Goal: Task Accomplishment & Management: Manage account settings

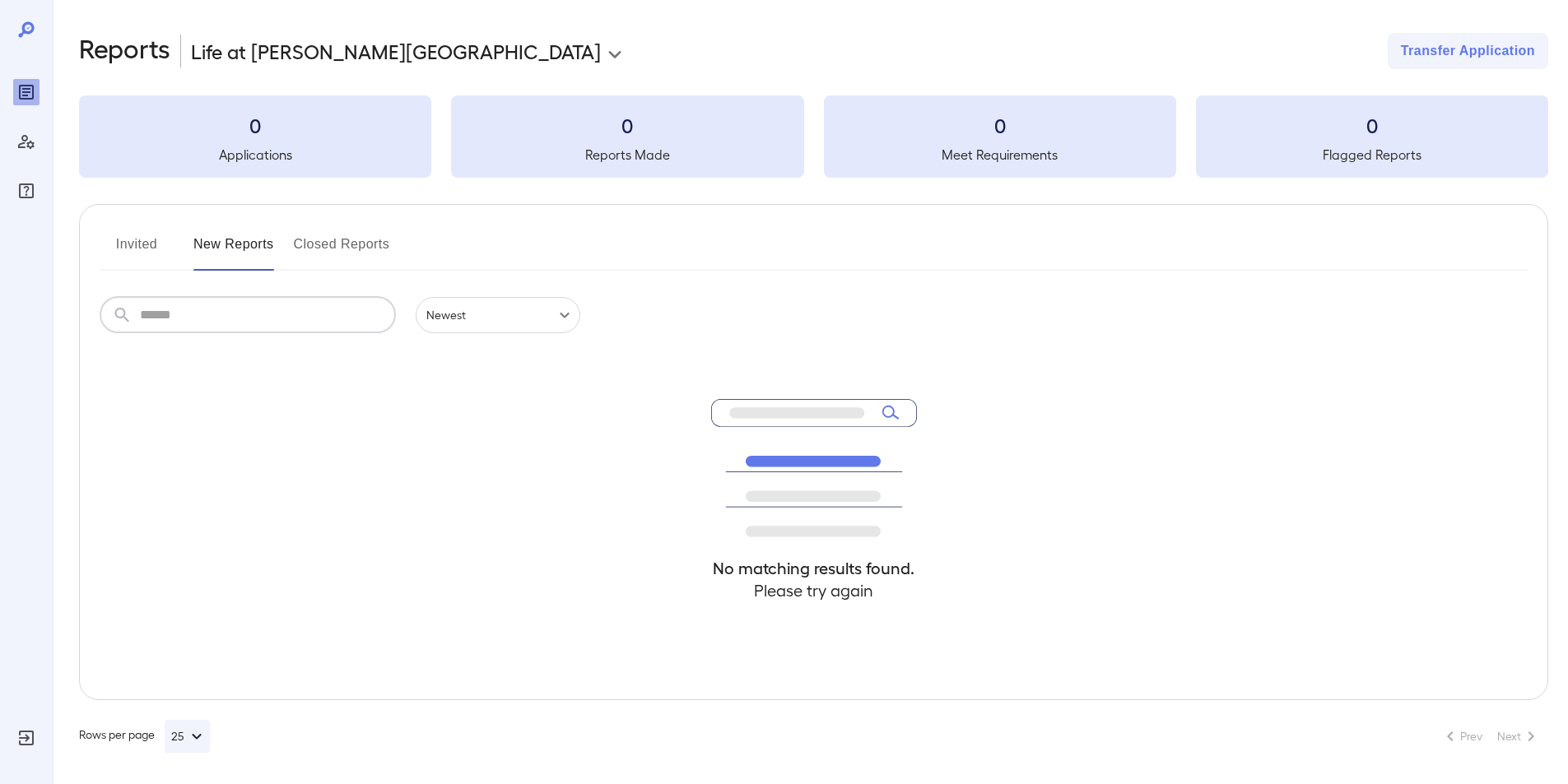
click at [168, 323] on input "text" at bounding box center [268, 315] width 256 height 36
type input "**********"
click at [271, 309] on input "**********" at bounding box center [268, 315] width 256 height 36
click at [784, 597] on h4 "Please try again" at bounding box center [814, 590] width 206 height 22
click at [794, 558] on h4 "No matching results found." at bounding box center [814, 568] width 206 height 22
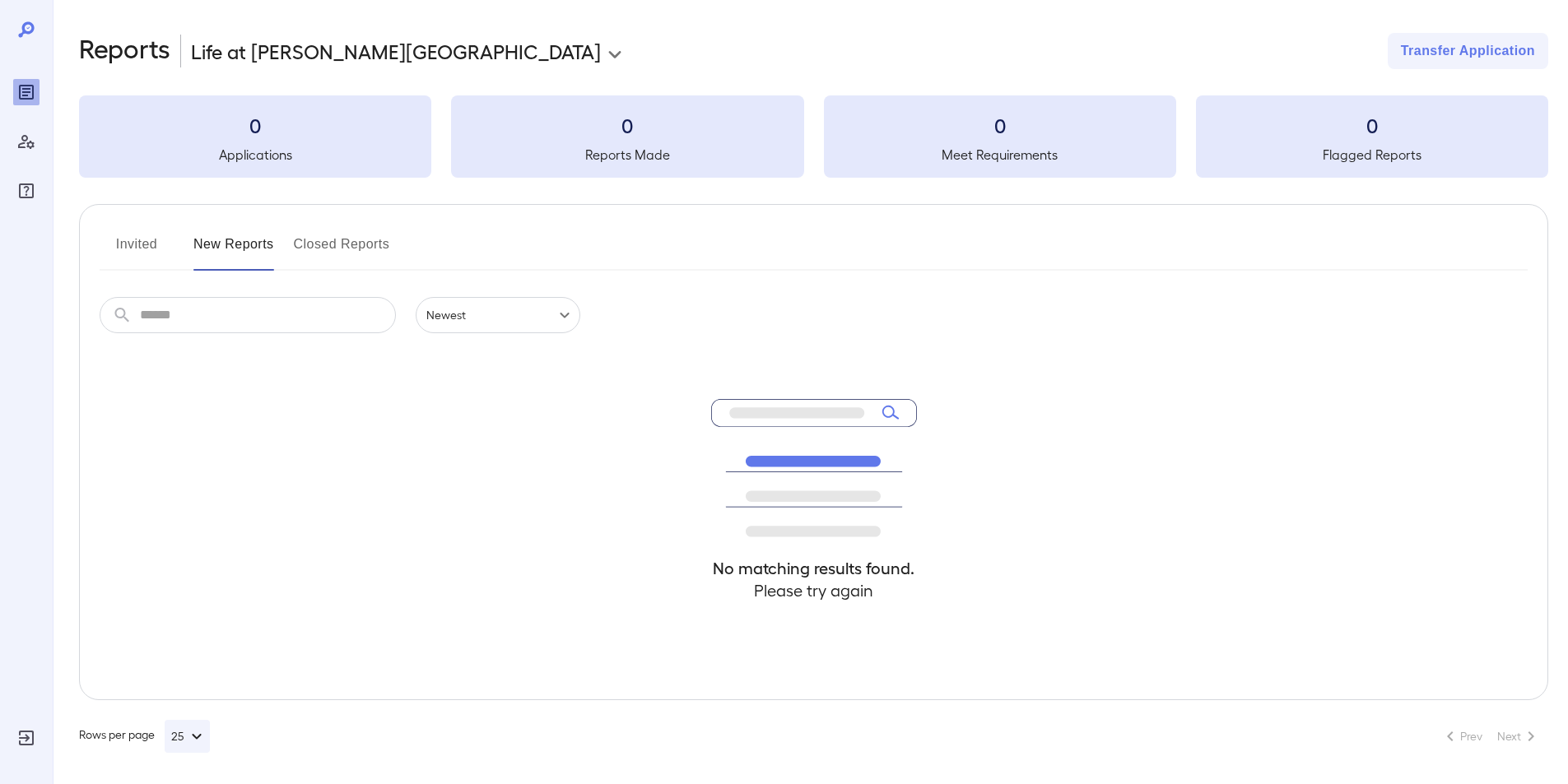
click at [809, 405] on icon at bounding box center [814, 468] width 206 height 138
click at [814, 412] on icon at bounding box center [796, 413] width 135 height 11
drag, startPoint x: 314, startPoint y: 329, endPoint x: 330, endPoint y: 326, distance: 16.3
click at [314, 329] on input "text" at bounding box center [268, 315] width 256 height 36
click at [25, 28] on icon at bounding box center [26, 30] width 20 height 20
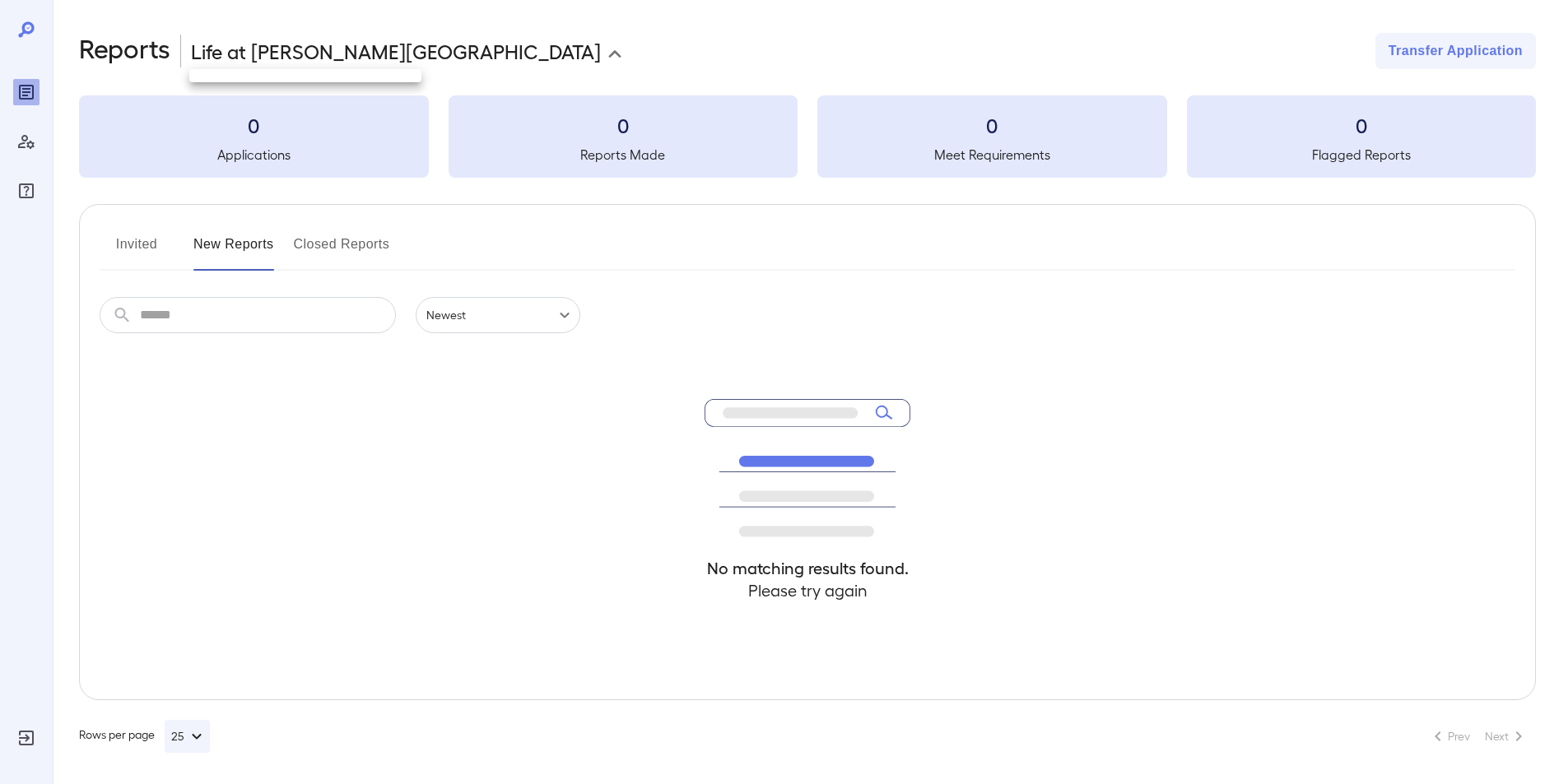
click at [400, 56] on body "**********" at bounding box center [784, 392] width 1568 height 784
click at [400, 56] on div at bounding box center [790, 392] width 1580 height 784
click at [222, 316] on input "text" at bounding box center [268, 315] width 256 height 36
type input "*"
click at [232, 316] on input "*" at bounding box center [268, 315] width 256 height 36
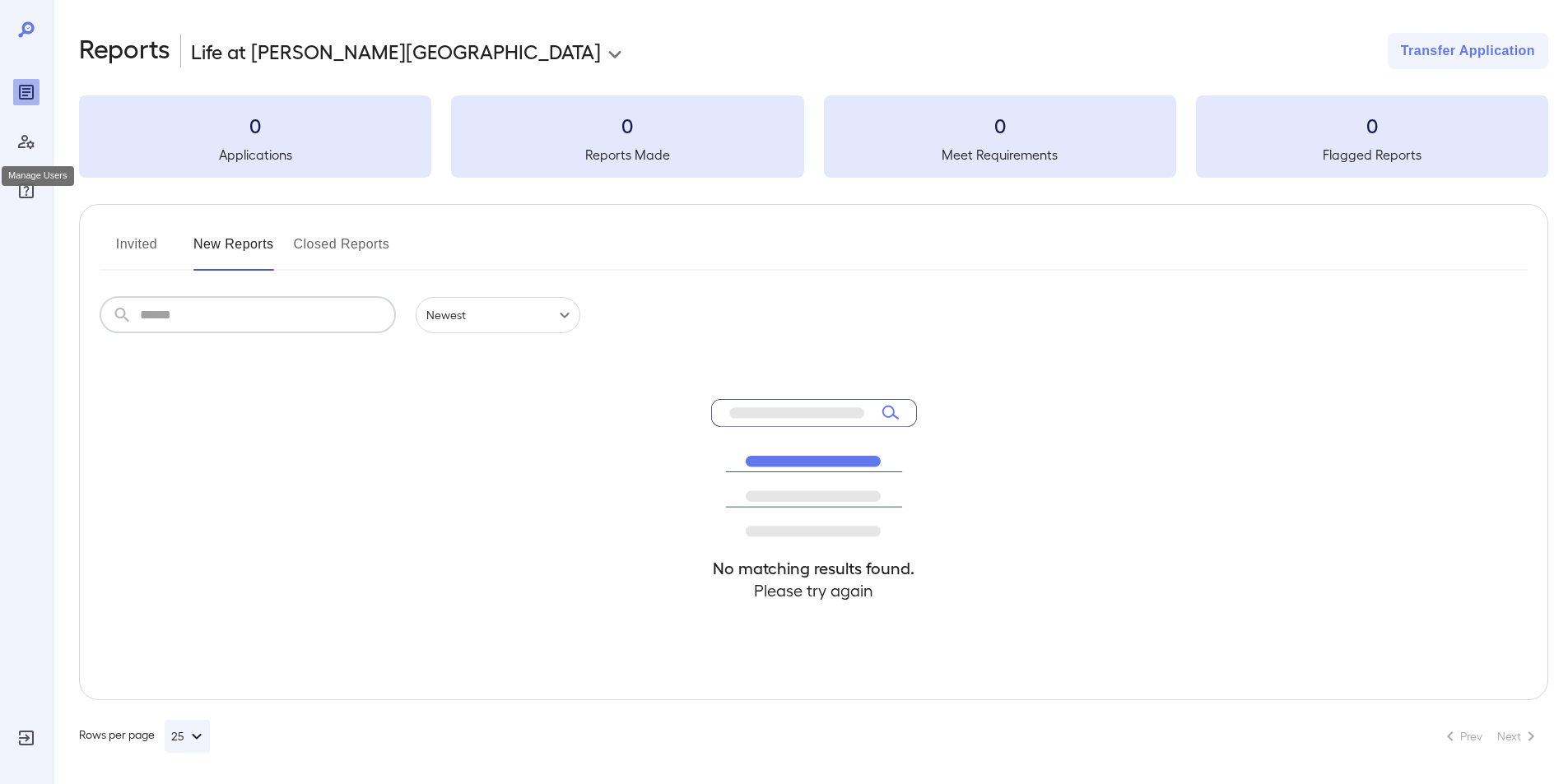
click at [25, 145] on icon "Manage Users" at bounding box center [26, 142] width 20 height 20
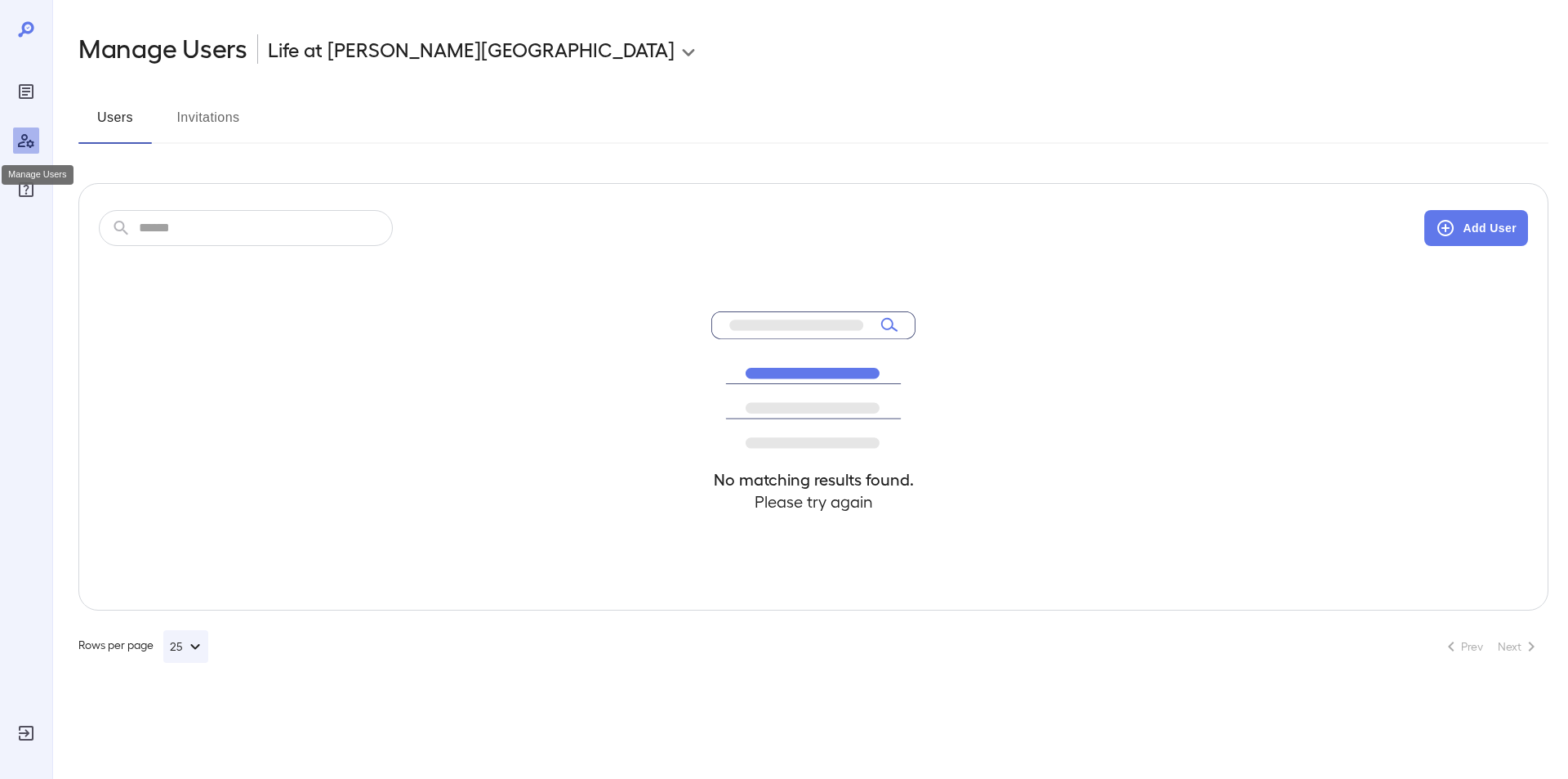
click at [27, 144] on icon "Manage Users" at bounding box center [26, 141] width 20 height 20
click at [31, 730] on icon "Log Out" at bounding box center [26, 733] width 20 height 20
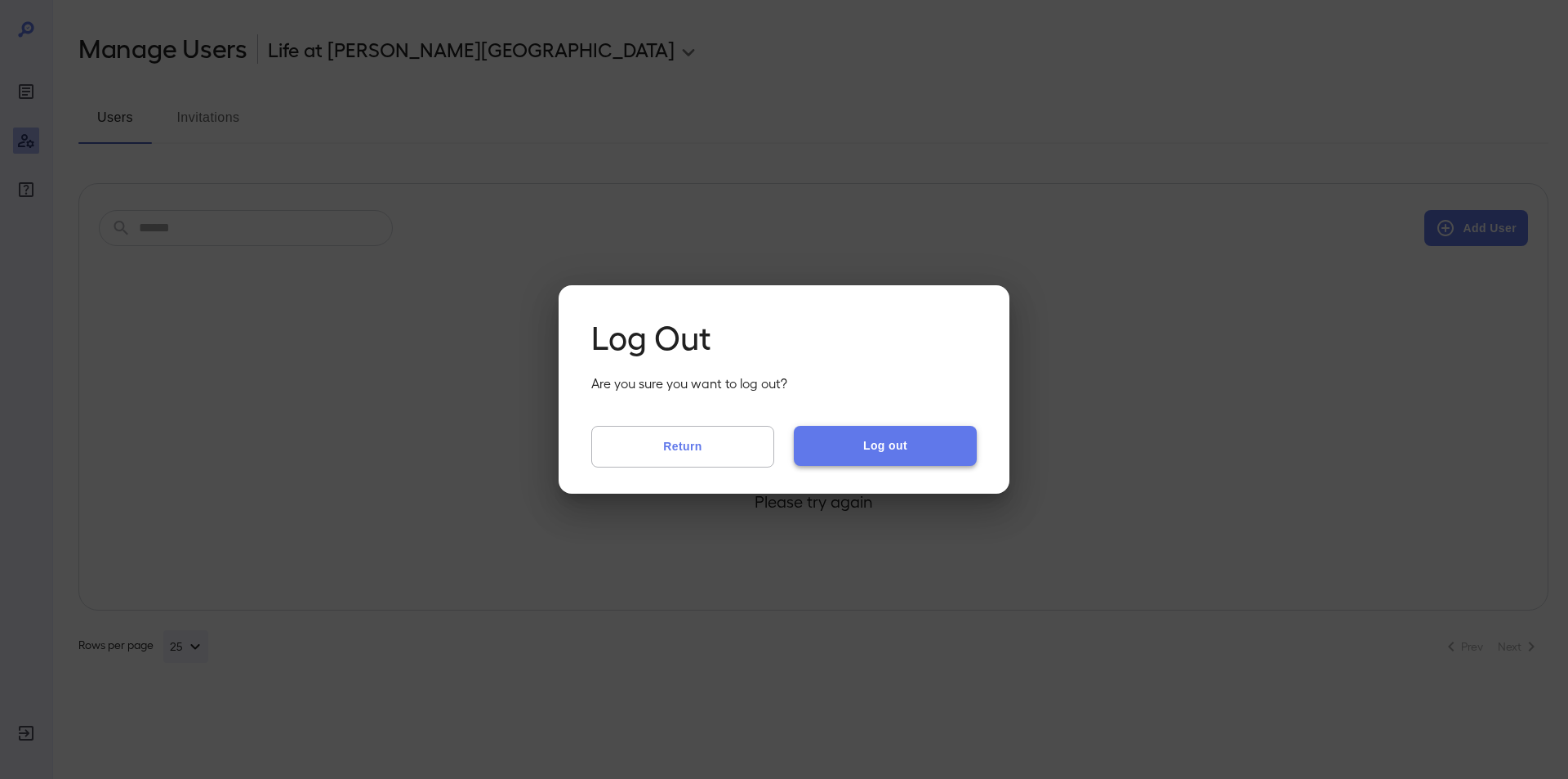
click at [859, 450] on button "Log out" at bounding box center [885, 445] width 183 height 40
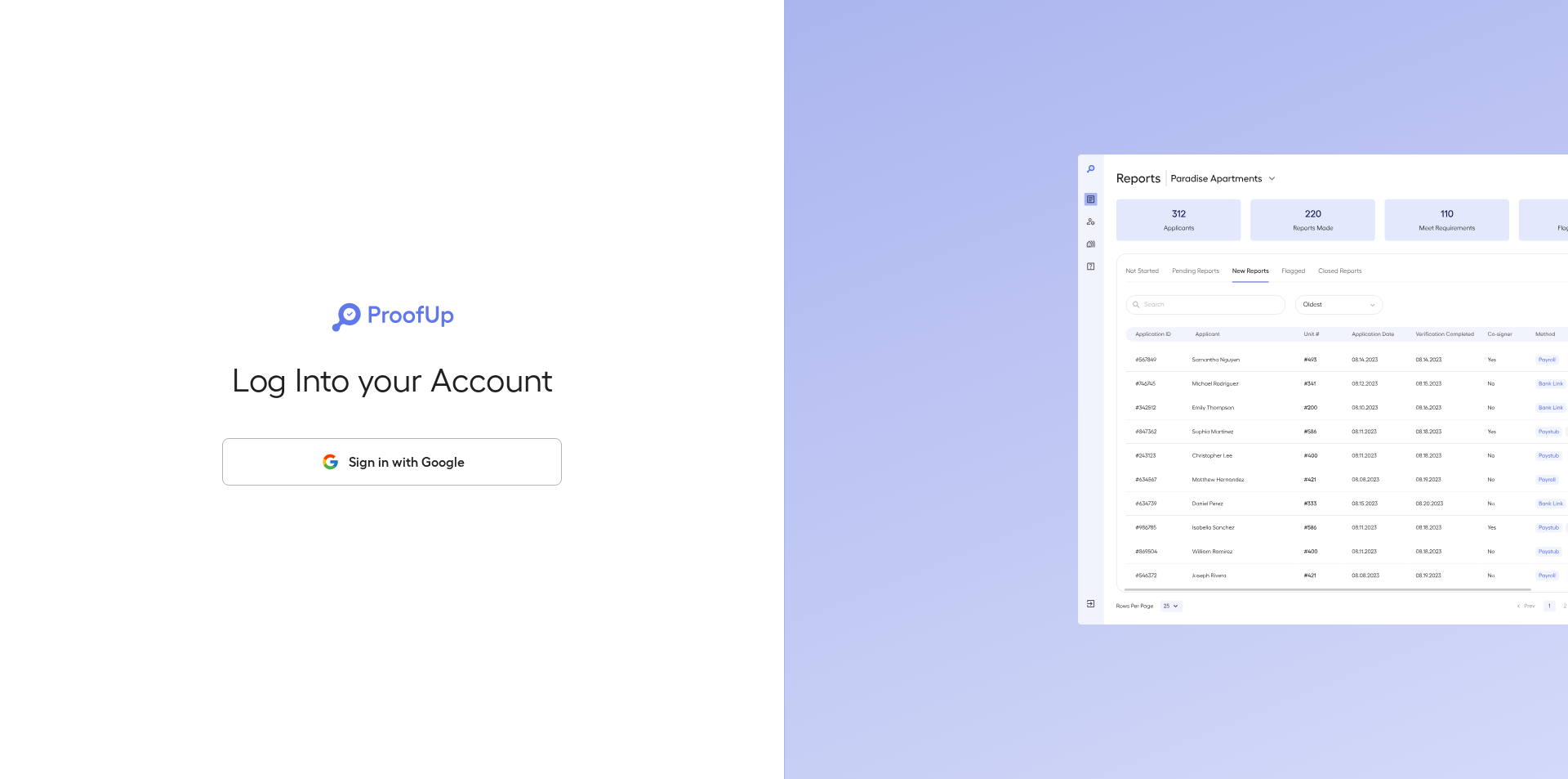
click at [377, 468] on button "Sign in with Google" at bounding box center [392, 462] width 340 height 48
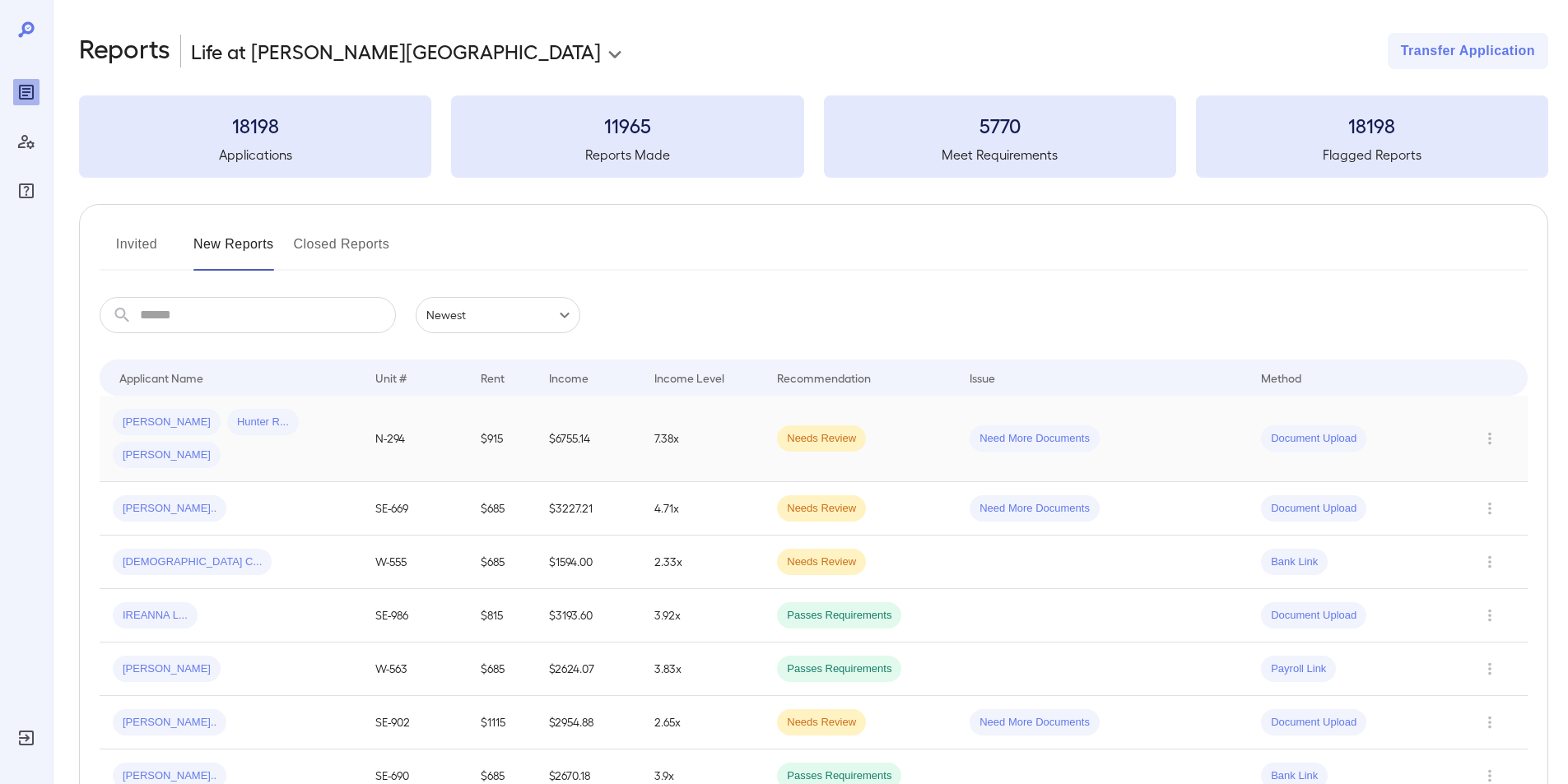
click at [158, 426] on span "[PERSON_NAME]" at bounding box center [166, 422] width 108 height 15
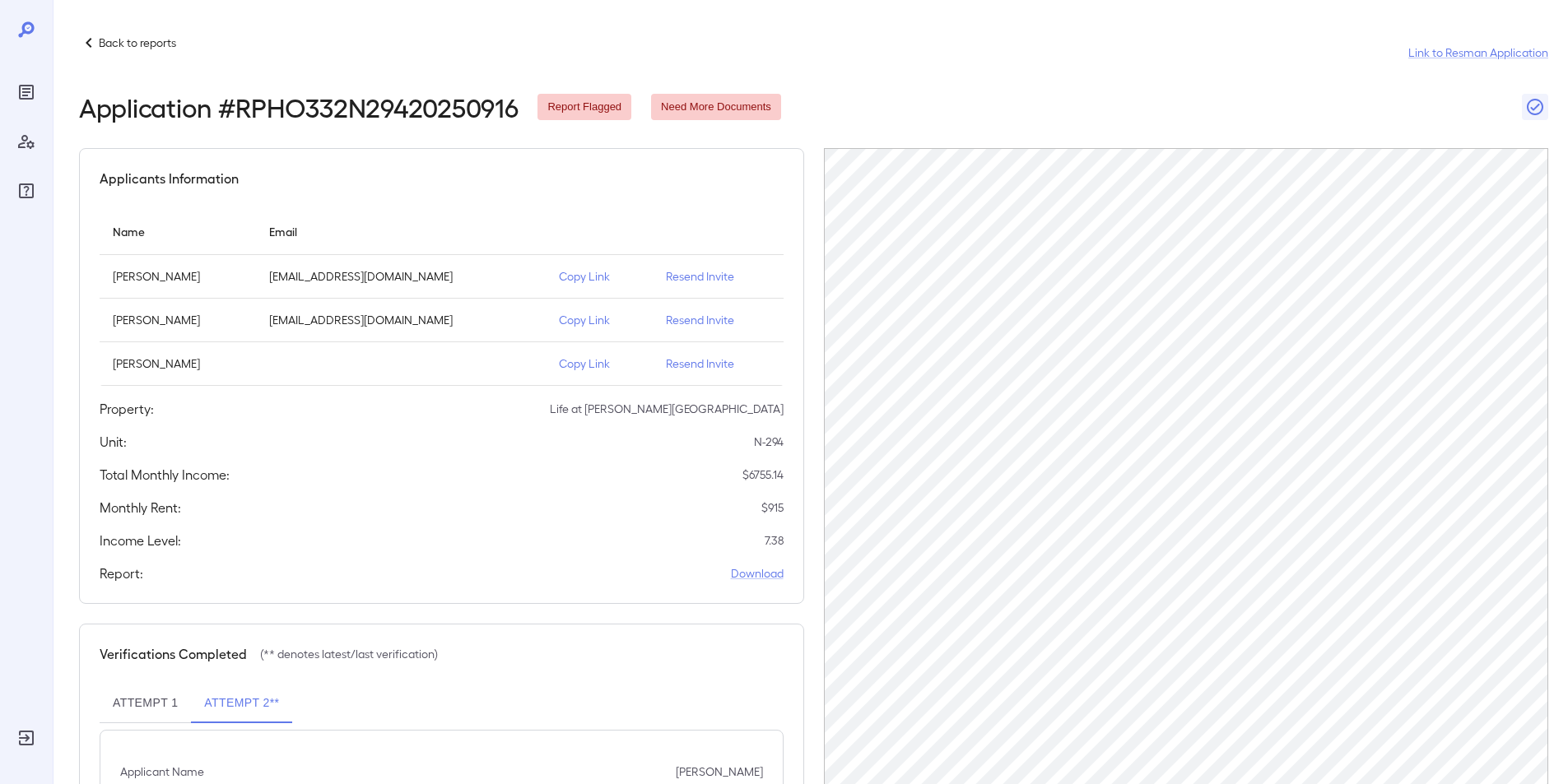
click at [142, 322] on p "Hunter Rubio" at bounding box center [177, 320] width 130 height 16
click at [185, 368] on p "Jayden Lee" at bounding box center [177, 364] width 130 height 16
click at [711, 291] on td "Resend Invite" at bounding box center [718, 277] width 131 height 44
click at [105, 44] on p "Back to reports" at bounding box center [137, 43] width 77 height 16
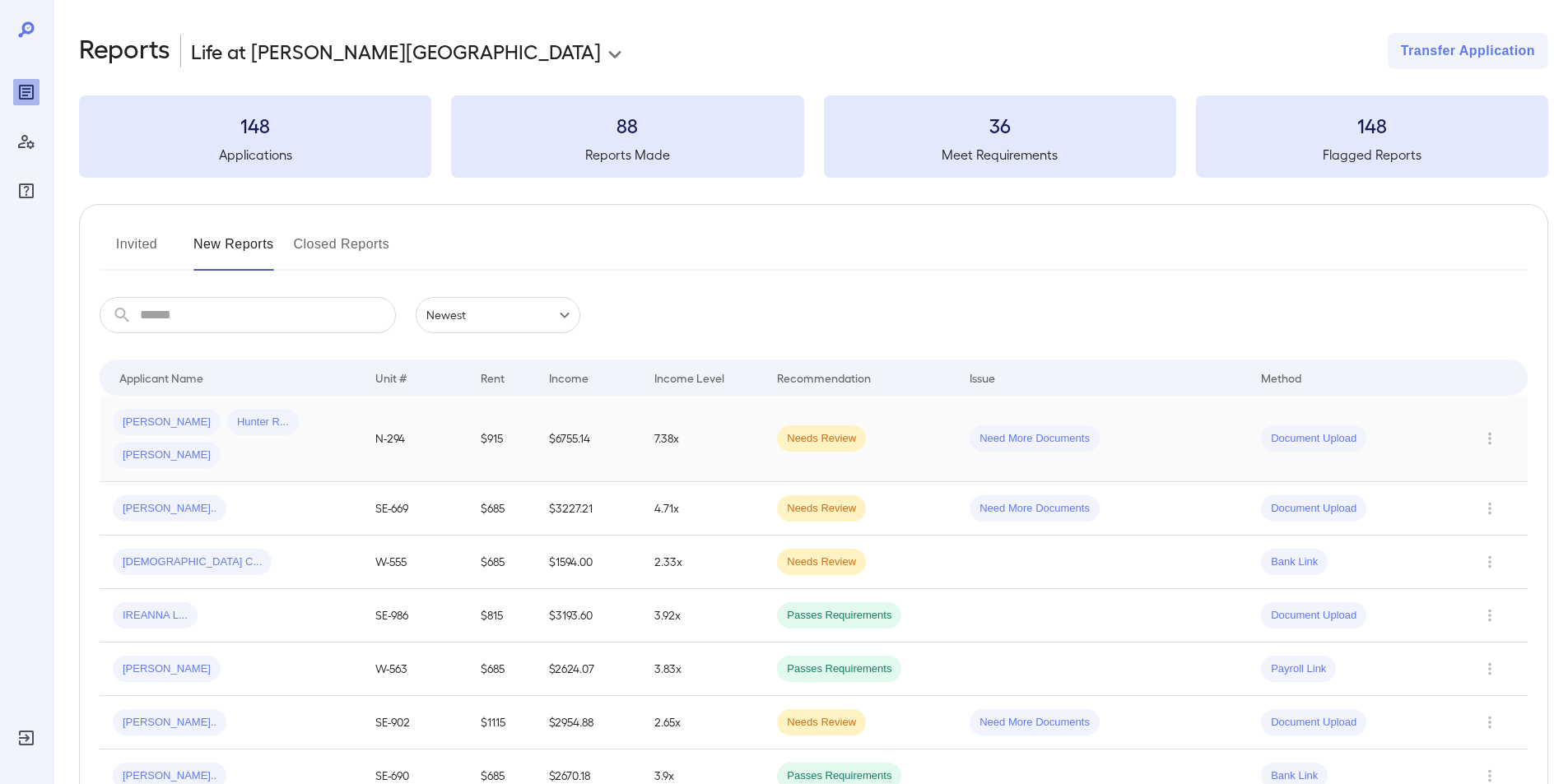
click at [146, 419] on span "[PERSON_NAME]" at bounding box center [166, 422] width 108 height 15
click at [205, 322] on input "text" at bounding box center [268, 315] width 256 height 36
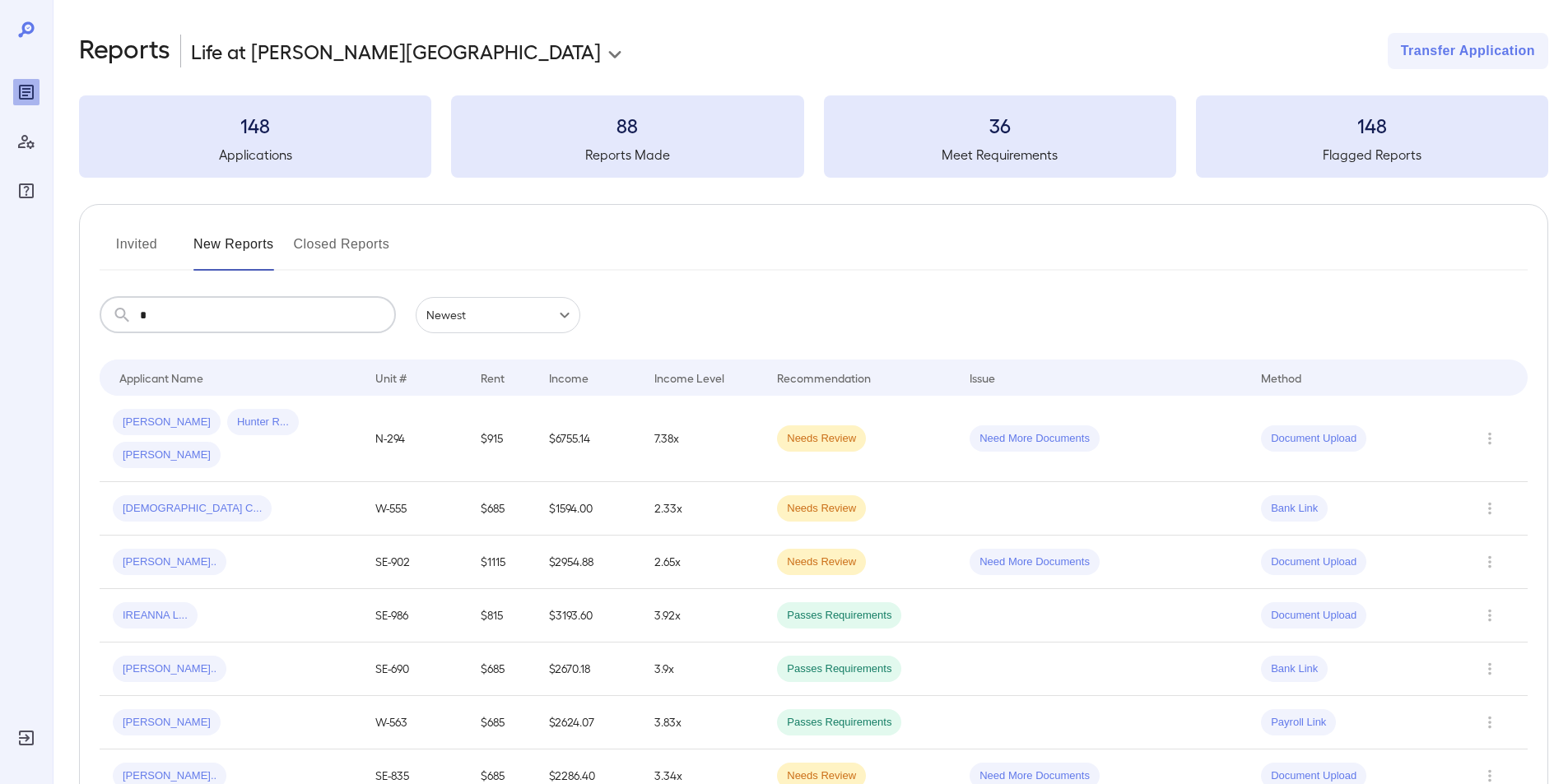
click at [204, 328] on input "*" at bounding box center [268, 315] width 256 height 36
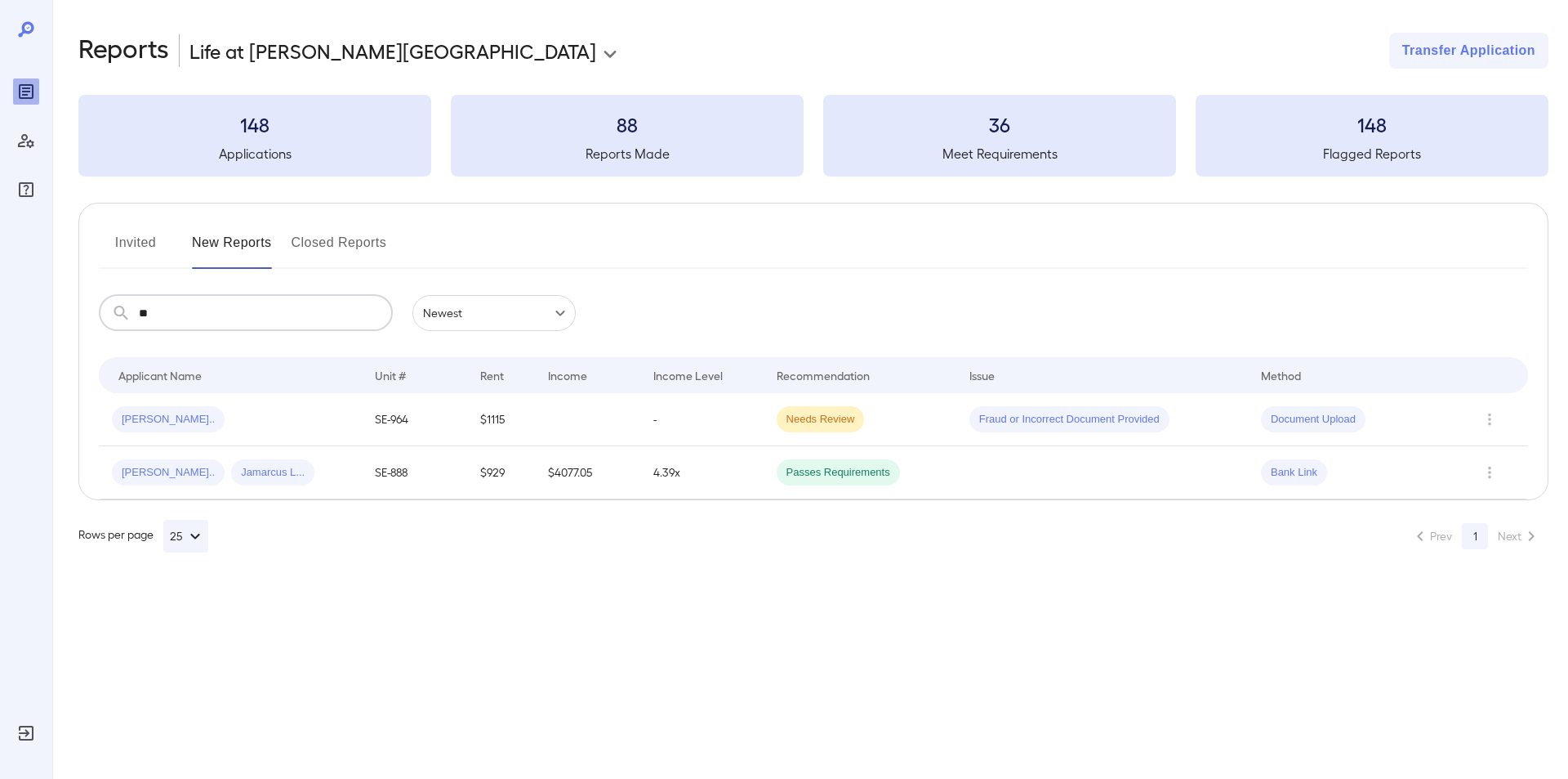
type input "*"
type input "***"
